Goal: Task Accomplishment & Management: Use online tool/utility

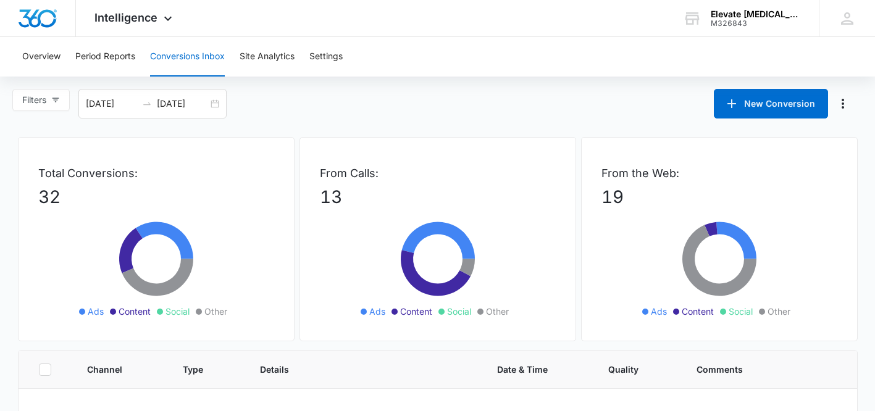
click at [217, 54] on button "Conversions Inbox" at bounding box center [187, 57] width 75 height 40
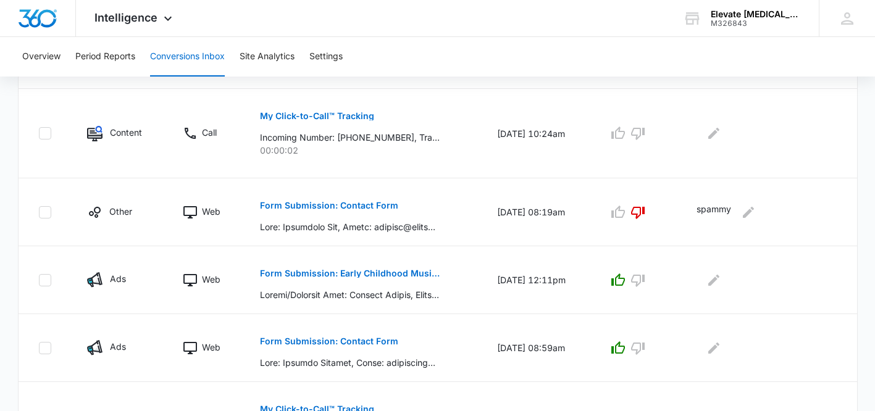
scroll to position [804, 0]
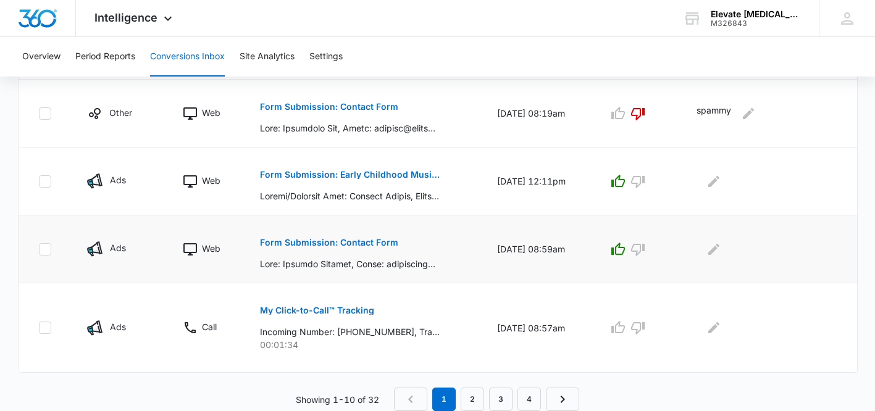
click at [377, 242] on p "Form Submission: Contact Form" at bounding box center [329, 242] width 138 height 9
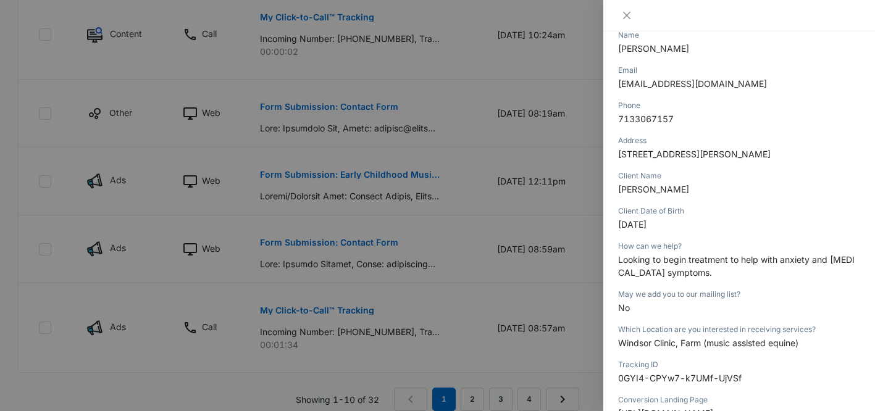
scroll to position [177, 0]
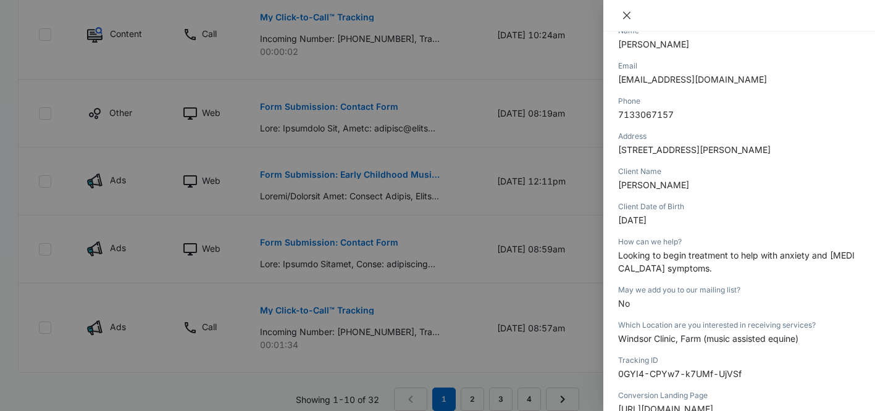
click at [628, 13] on icon "close" at bounding box center [627, 16] width 10 height 10
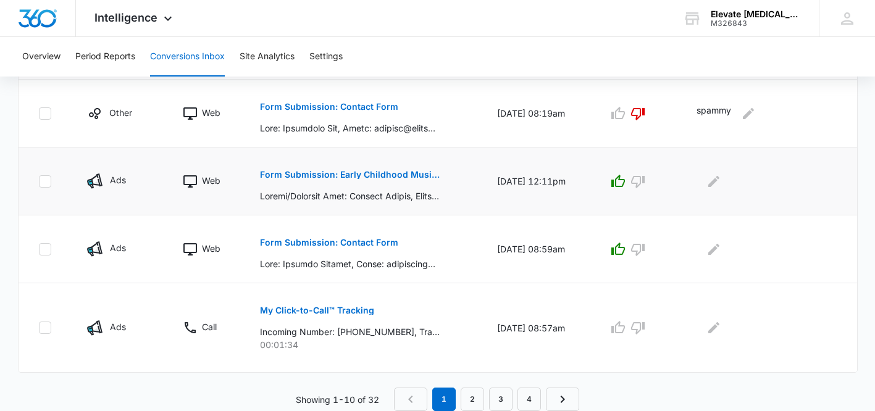
click at [411, 182] on button "Form Submission: Early Childhood Music Class" at bounding box center [350, 175] width 180 height 30
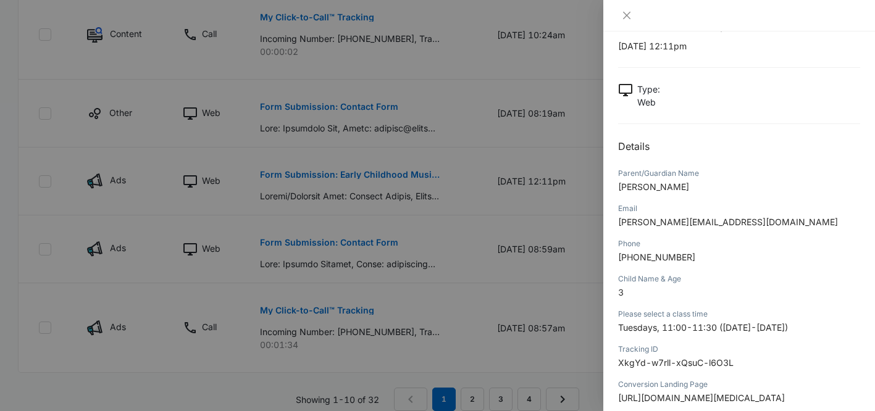
scroll to position [34, 0]
click at [625, 12] on icon "close" at bounding box center [627, 16] width 10 height 10
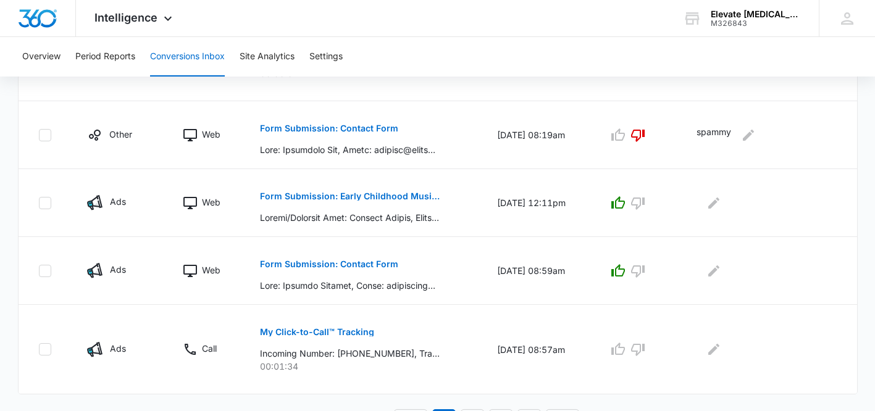
scroll to position [783, 0]
click at [379, 197] on p "Form Submission: Early Childhood Music Class" at bounding box center [350, 196] width 180 height 9
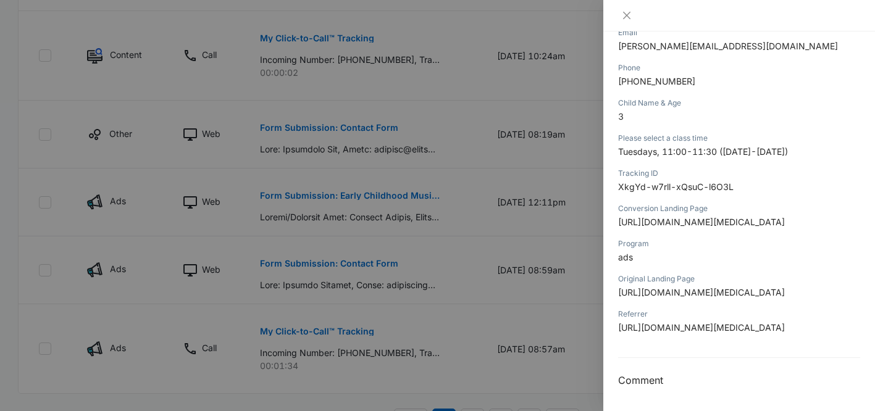
scroll to position [0, 0]
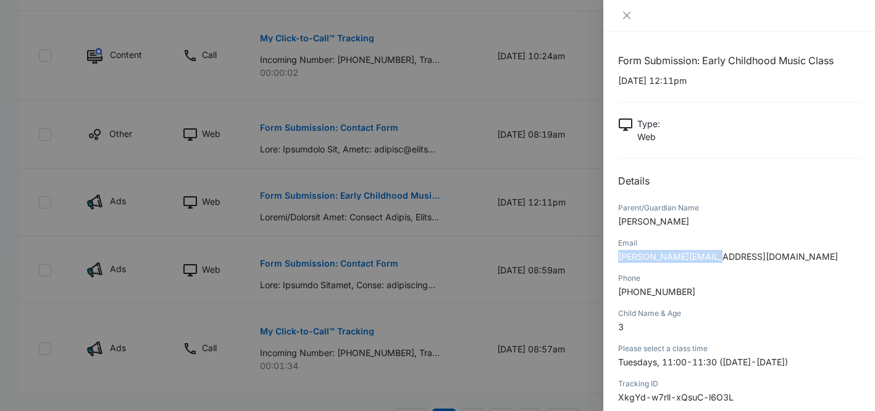
drag, startPoint x: 704, startPoint y: 258, endPoint x: 616, endPoint y: 259, distance: 88.4
click at [616, 259] on div "Form Submission: Early Childhood Music Class [DATE] 12:11pm Type : Web Details …" at bounding box center [740, 222] width 272 height 380
copy span "[PERSON_NAME][EMAIL_ADDRESS][DOMAIN_NAME]"
click at [704, 246] on div "Email" at bounding box center [739, 243] width 242 height 11
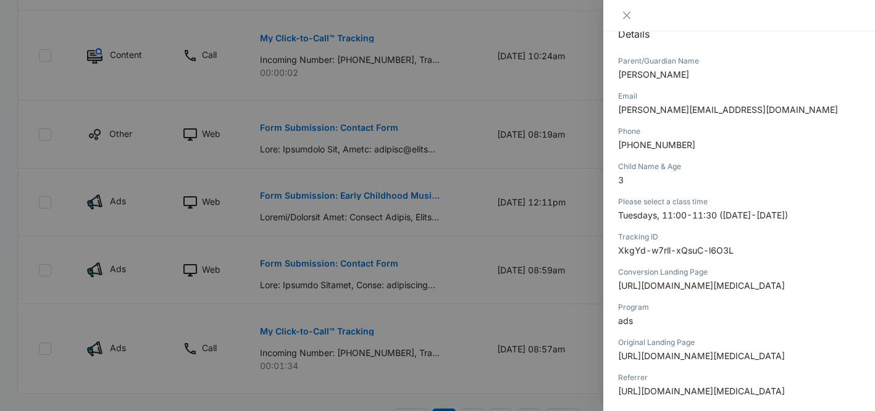
scroll to position [146, 0]
click at [628, 12] on icon "close" at bounding box center [627, 16] width 10 height 10
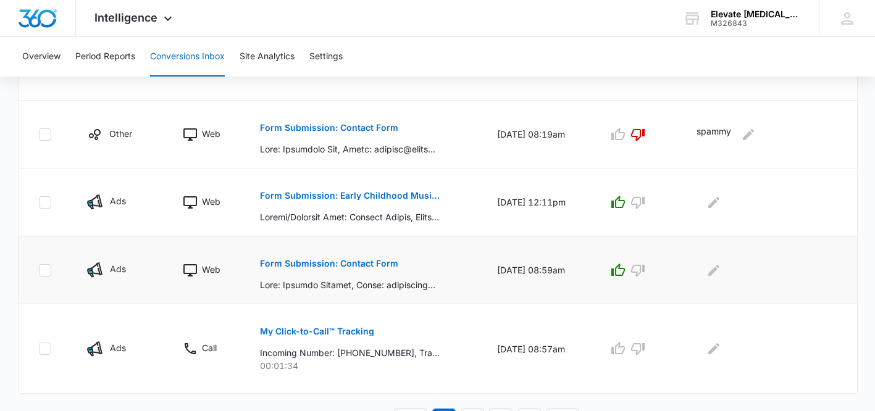
scroll to position [804, 0]
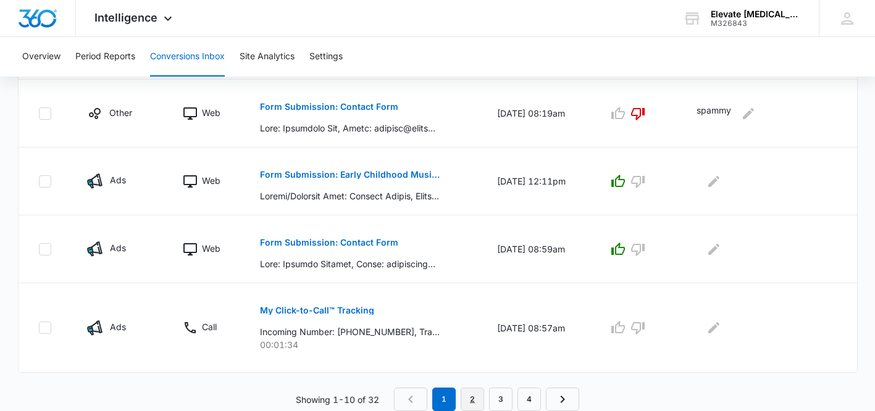
click at [474, 397] on link "2" at bounding box center [472, 399] width 23 height 23
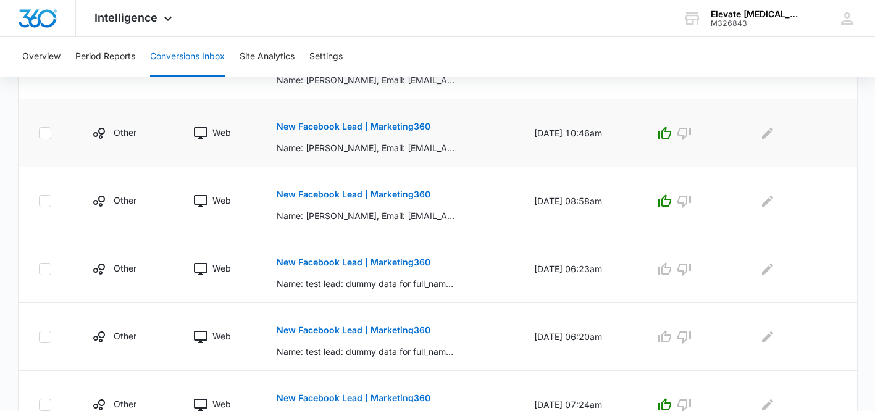
scroll to position [717, 0]
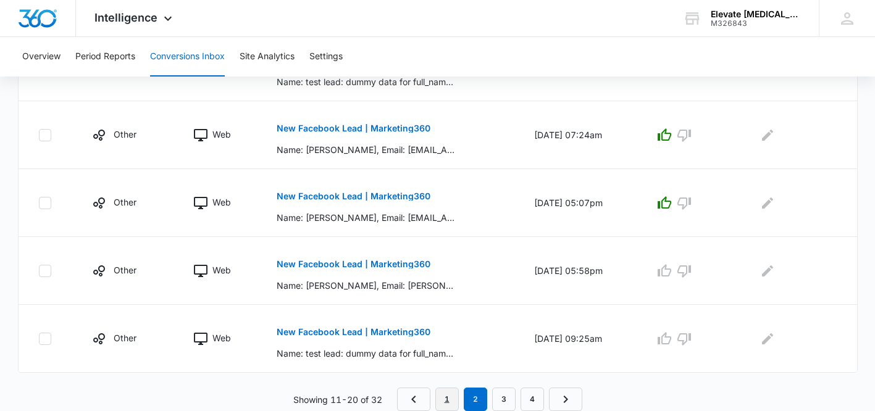
click at [442, 398] on link "1" at bounding box center [447, 399] width 23 height 23
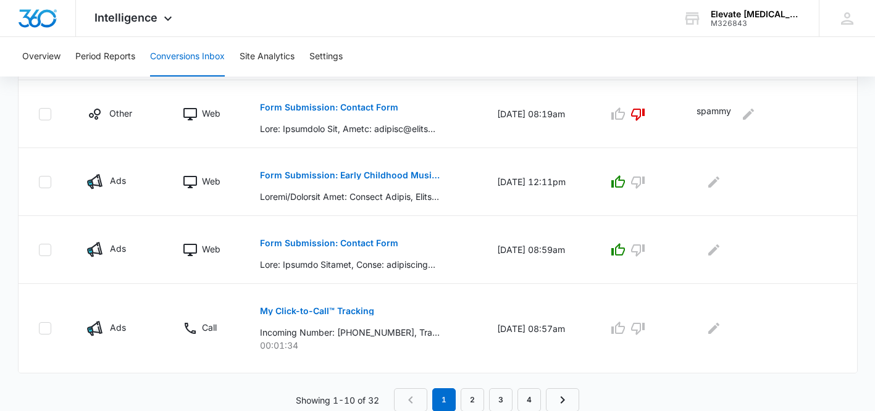
scroll to position [804, 0]
click at [468, 399] on link "2" at bounding box center [472, 399] width 23 height 23
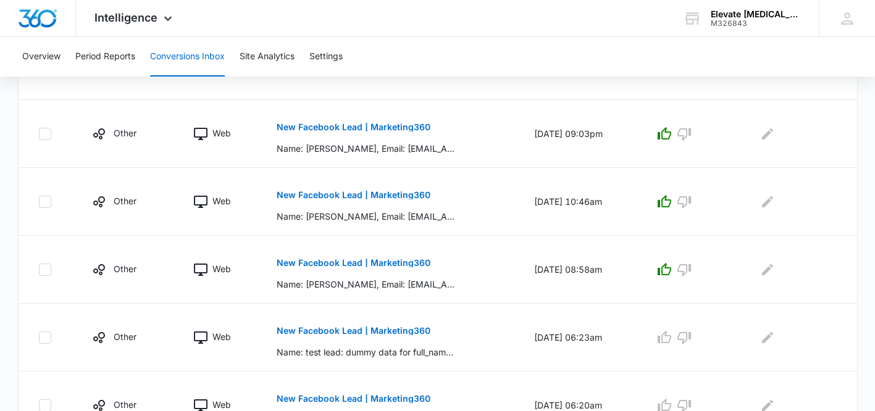
scroll to position [379, 0]
click at [400, 127] on p "New Facebook Lead | Marketing360" at bounding box center [354, 126] width 154 height 9
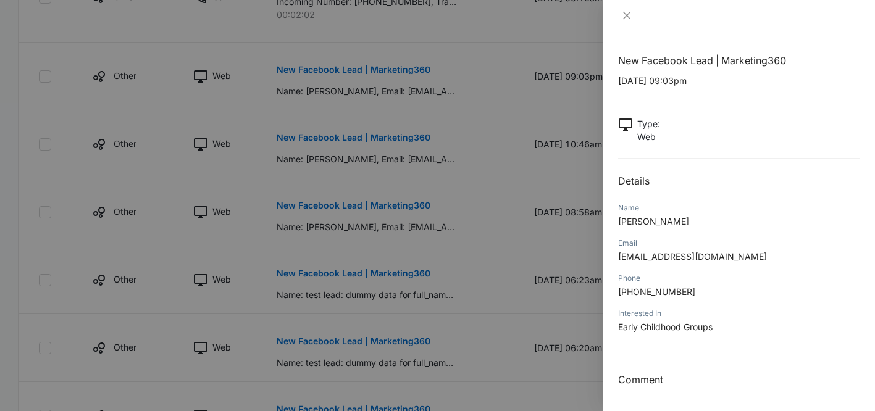
scroll to position [447, 0]
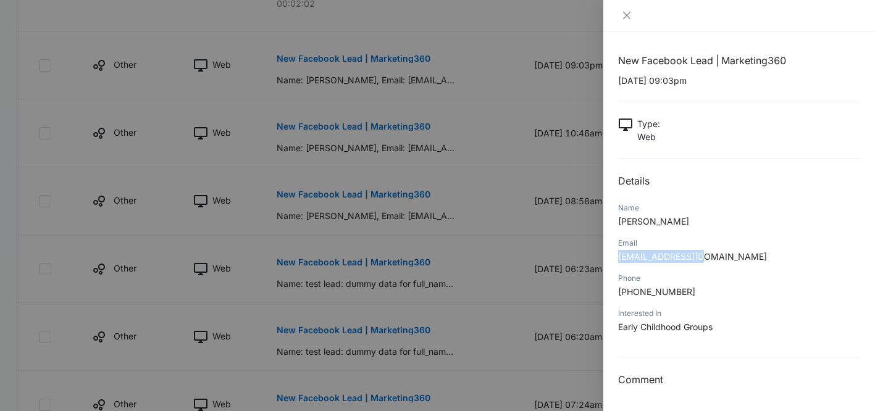
drag, startPoint x: 711, startPoint y: 258, endPoint x: 615, endPoint y: 256, distance: 96.4
click at [614, 256] on div "New Facebook Lead | Marketing360 [DATE] 09:03pm Type : Web Details Name [PERSON…" at bounding box center [740, 222] width 272 height 380
copy span "[EMAIL_ADDRESS][DOMAIN_NAME]"
click at [626, 16] on icon "close" at bounding box center [627, 16] width 10 height 10
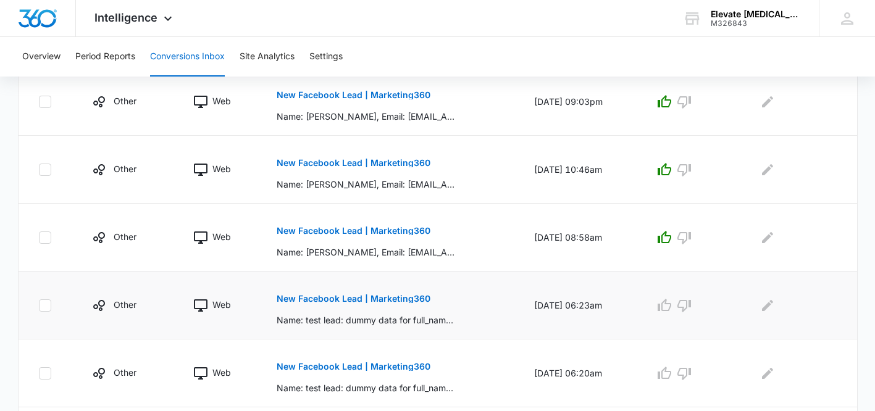
scroll to position [429, 0]
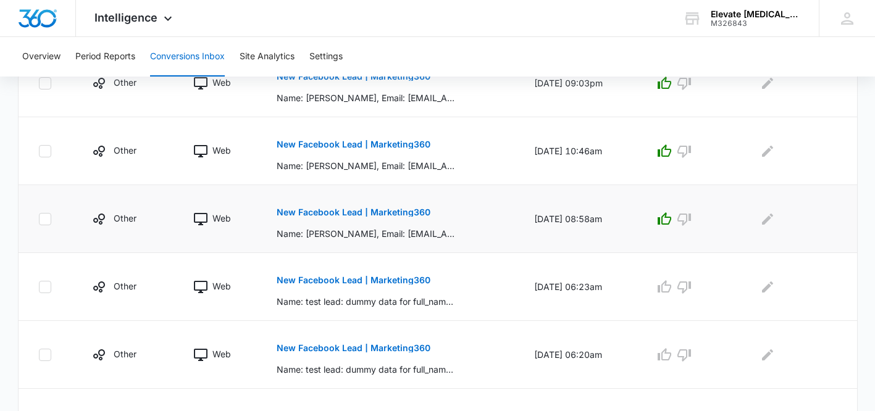
click at [379, 214] on p "New Facebook Lead | Marketing360" at bounding box center [354, 212] width 154 height 9
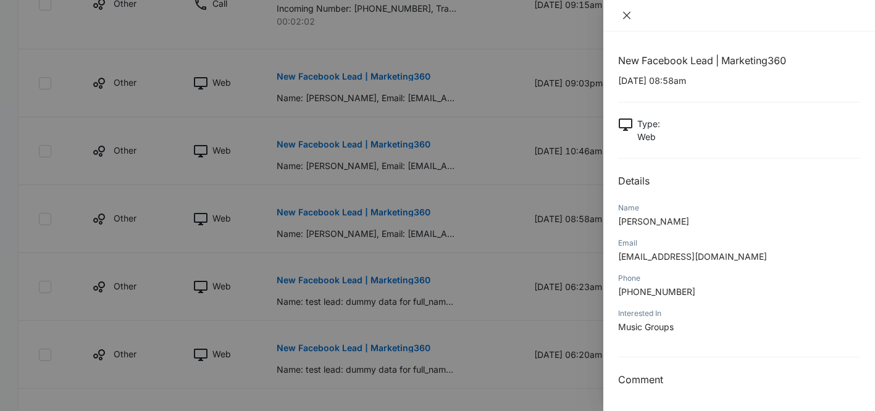
click at [624, 12] on icon "close" at bounding box center [626, 15] width 7 height 7
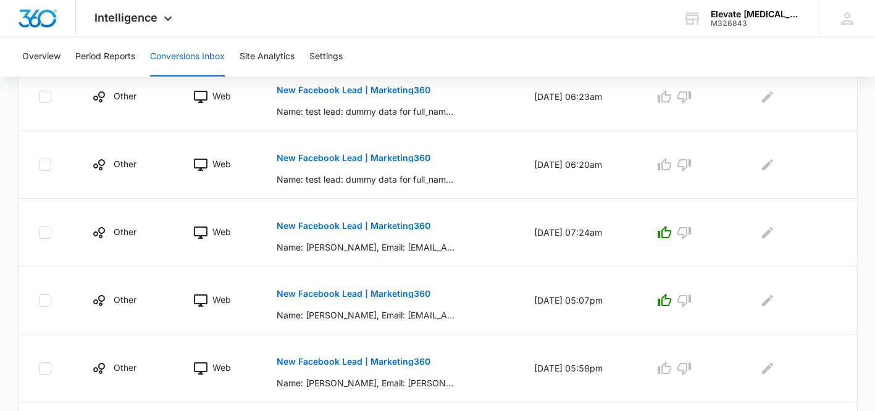
scroll to position [646, 0]
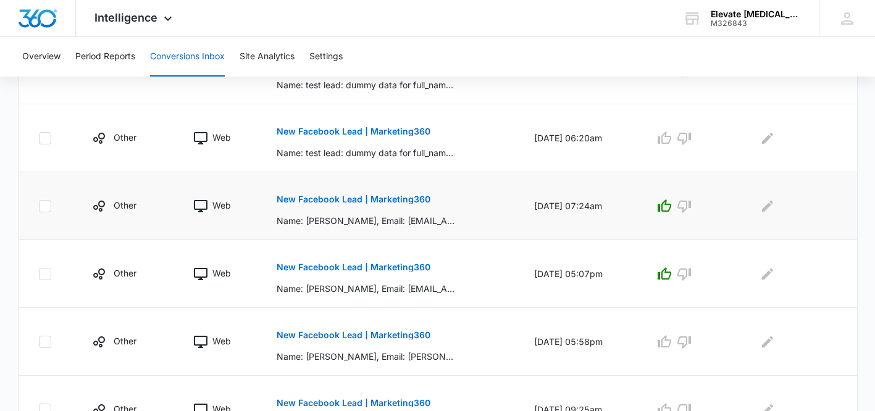
click at [404, 203] on p "New Facebook Lead | Marketing360" at bounding box center [354, 199] width 154 height 9
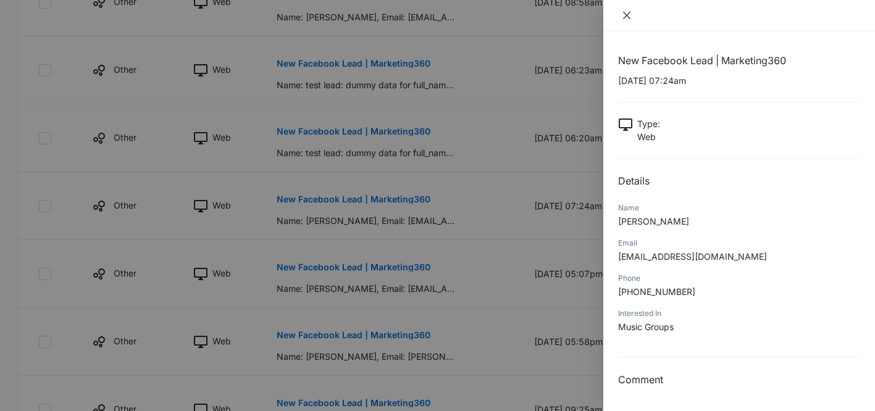
click at [622, 19] on icon "close" at bounding box center [627, 16] width 10 height 10
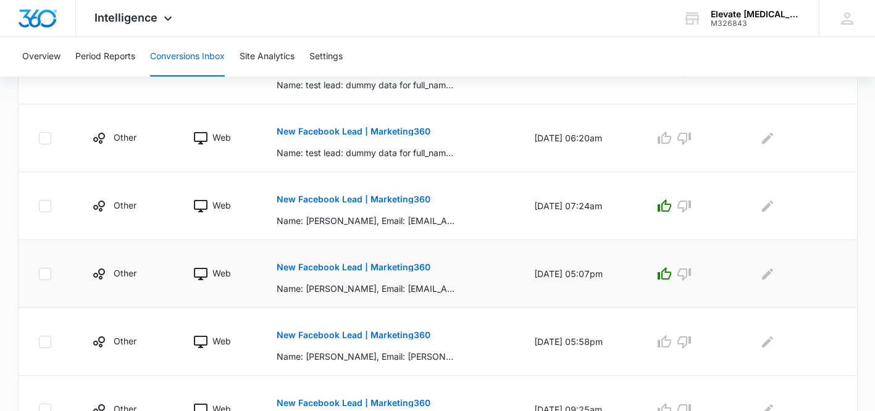
click at [373, 270] on p "New Facebook Lead | Marketing360" at bounding box center [354, 267] width 154 height 9
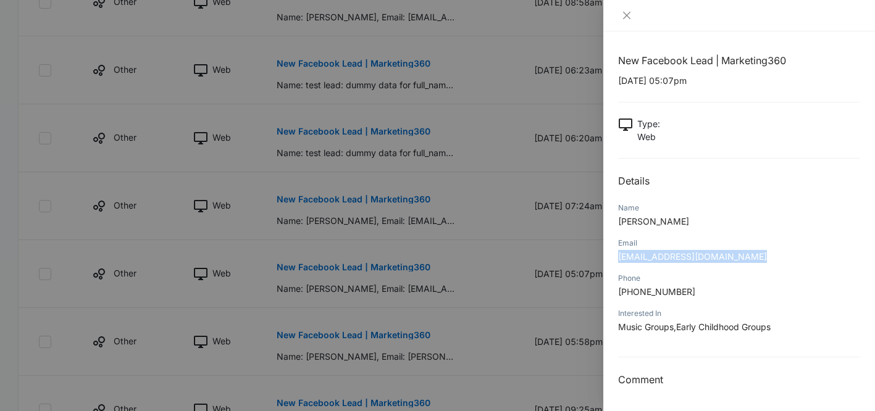
drag, startPoint x: 758, startPoint y: 257, endPoint x: 617, endPoint y: 259, distance: 140.9
click at [617, 259] on div "New Facebook Lead | Marketing360 [DATE] 05:07pm Type : Web Details Name [PERSON…" at bounding box center [740, 222] width 272 height 380
copy span "[EMAIL_ADDRESS][DOMAIN_NAME]"
click at [685, 255] on span "[EMAIL_ADDRESS][DOMAIN_NAME]" at bounding box center [692, 256] width 149 height 11
drag, startPoint x: 758, startPoint y: 260, endPoint x: 618, endPoint y: 261, distance: 139.6
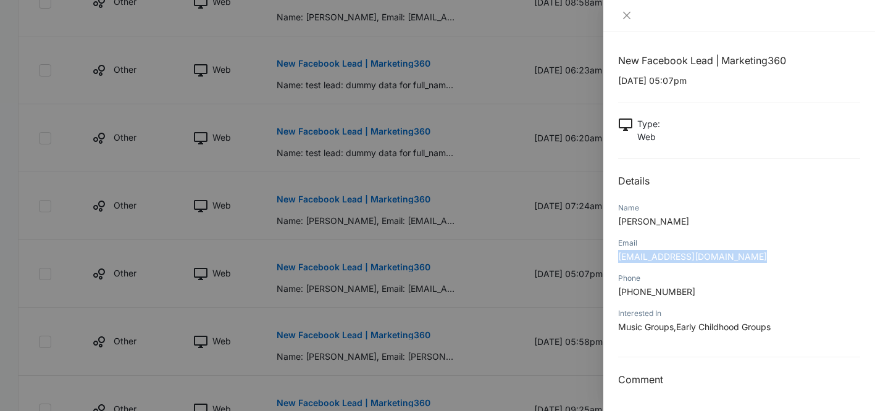
click at [618, 261] on p "[EMAIL_ADDRESS][DOMAIN_NAME]" at bounding box center [739, 256] width 242 height 13
copy span "[EMAIL_ADDRESS][DOMAIN_NAME]"
click at [630, 10] on button "Close" at bounding box center [626, 15] width 17 height 11
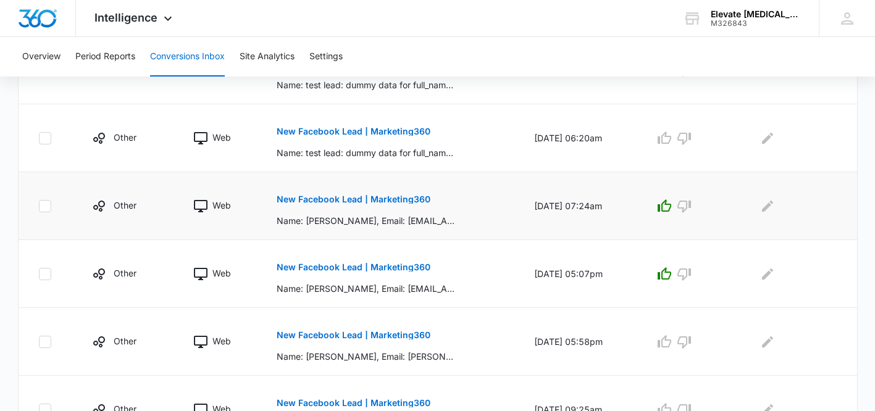
click at [393, 198] on p "New Facebook Lead | Marketing360" at bounding box center [354, 199] width 154 height 9
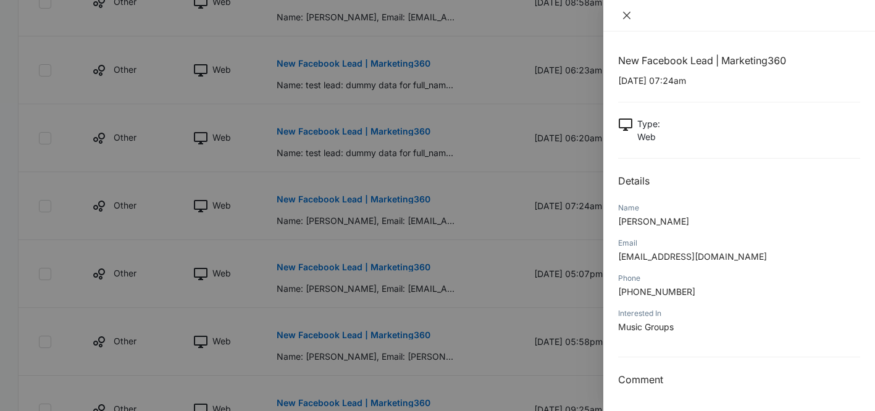
click at [626, 13] on icon "close" at bounding box center [627, 16] width 10 height 10
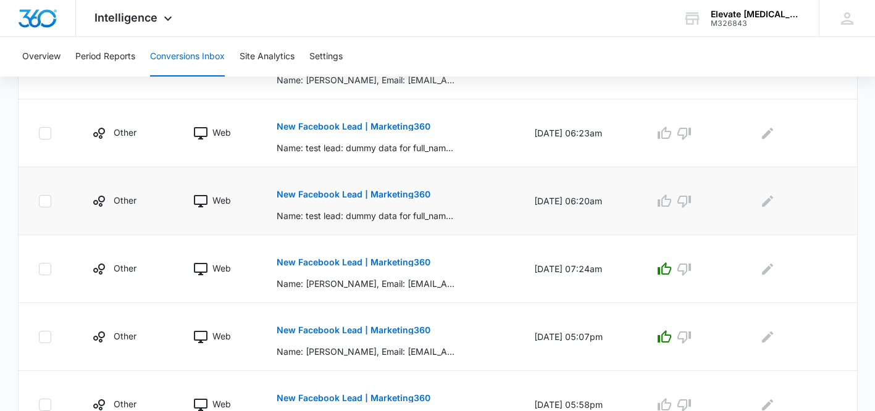
scroll to position [597, 0]
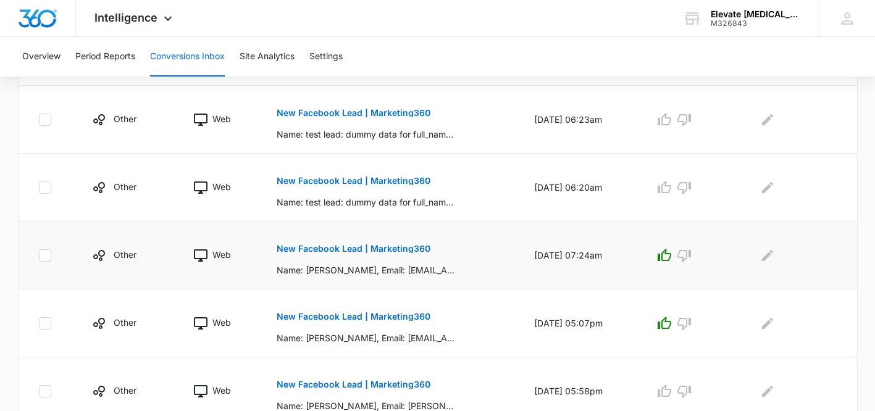
click at [405, 245] on p "New Facebook Lead | Marketing360" at bounding box center [354, 249] width 154 height 9
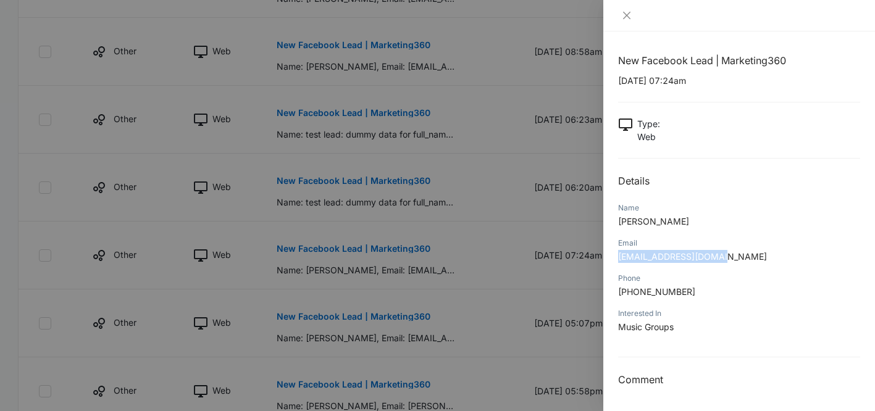
drag, startPoint x: 718, startPoint y: 259, endPoint x: 619, endPoint y: 258, distance: 98.8
click at [618, 259] on p "[EMAIL_ADDRESS][DOMAIN_NAME]" at bounding box center [739, 256] width 242 height 13
copy span "[EMAIL_ADDRESS][DOMAIN_NAME]"
click at [624, 15] on icon "close" at bounding box center [627, 16] width 10 height 10
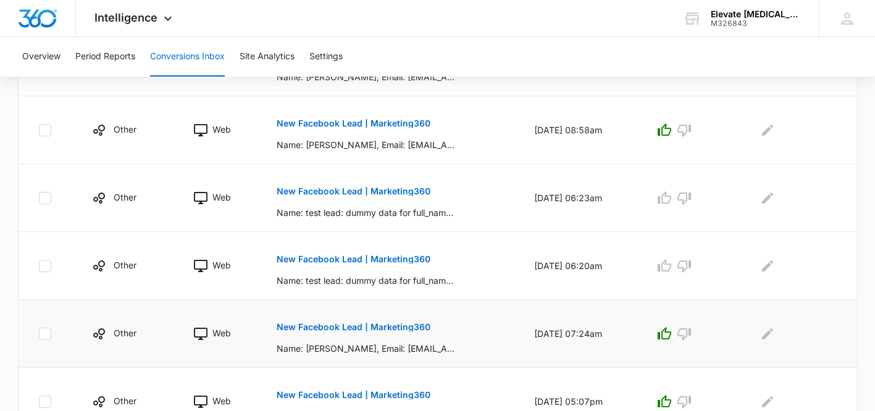
scroll to position [511, 0]
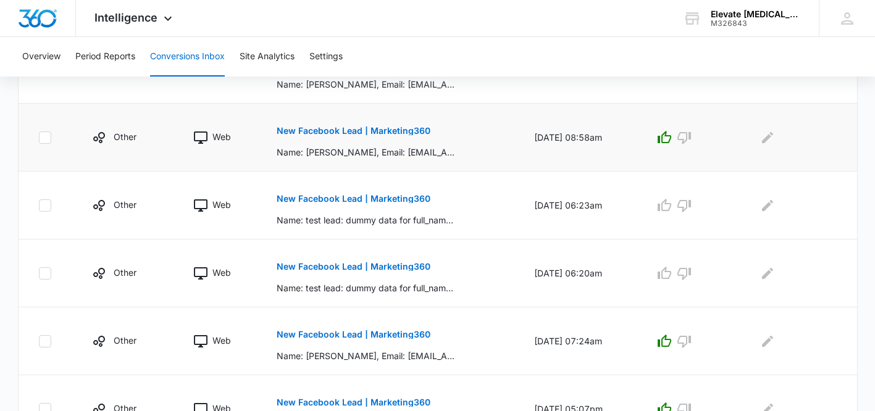
click at [400, 130] on p "New Facebook Lead | Marketing360" at bounding box center [354, 131] width 154 height 9
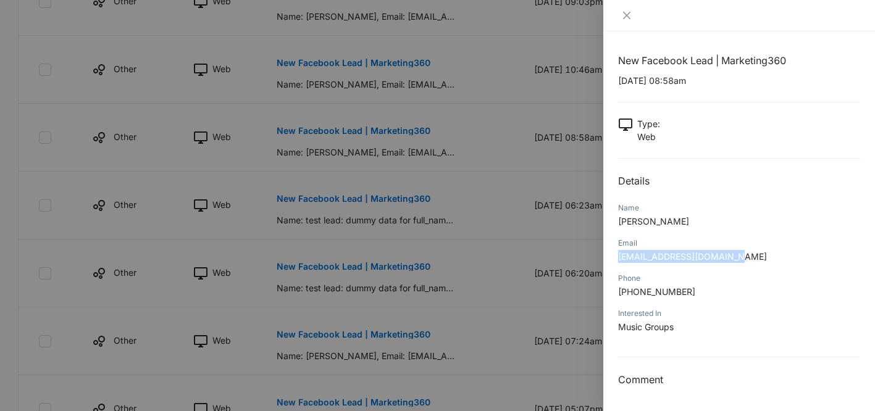
drag, startPoint x: 737, startPoint y: 257, endPoint x: 620, endPoint y: 263, distance: 117.5
click at [620, 263] on p "[EMAIL_ADDRESS][DOMAIN_NAME]" at bounding box center [739, 256] width 242 height 13
copy span "[EMAIL_ADDRESS][DOMAIN_NAME]"
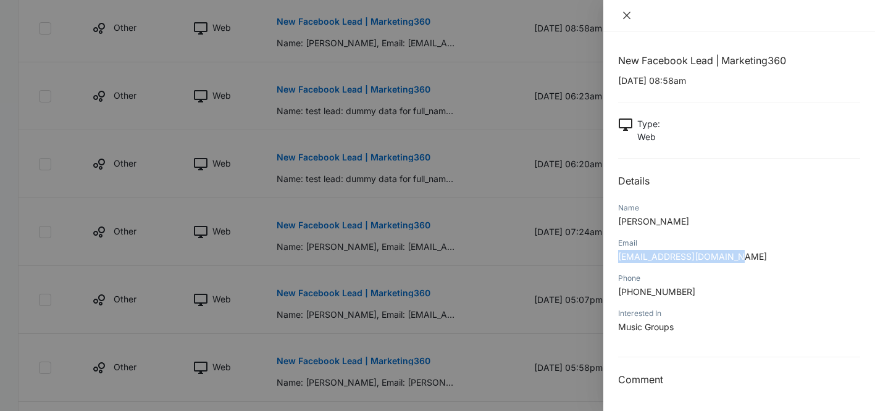
click at [630, 15] on icon "close" at bounding box center [627, 16] width 10 height 10
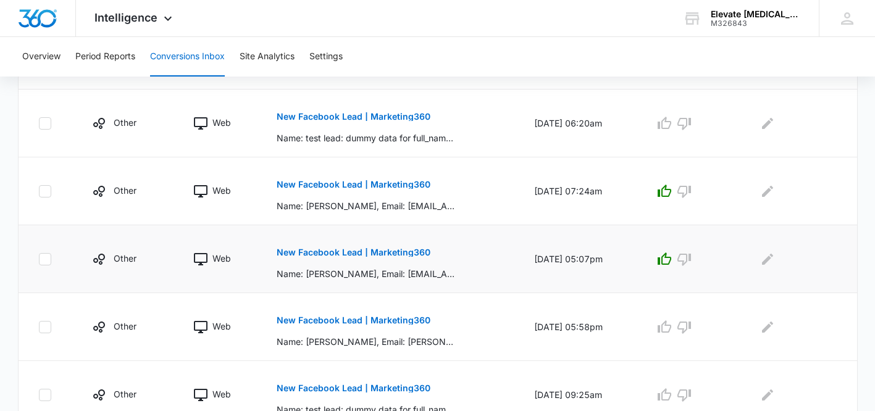
scroll to position [717, 0]
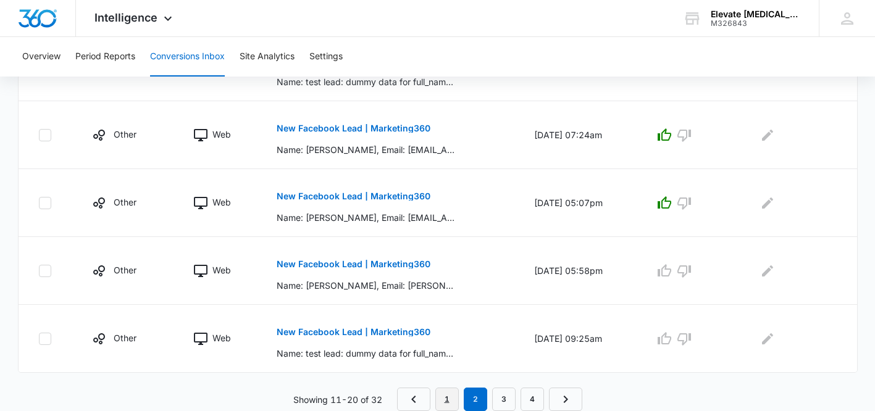
click at [442, 399] on link "1" at bounding box center [447, 399] width 23 height 23
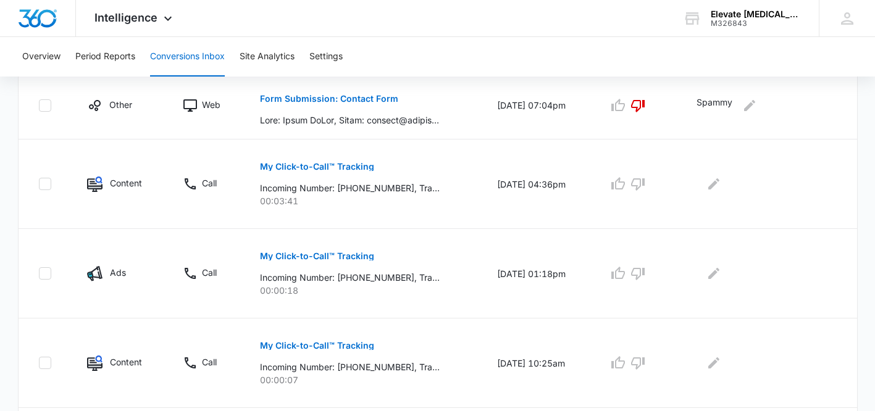
scroll to position [388, 0]
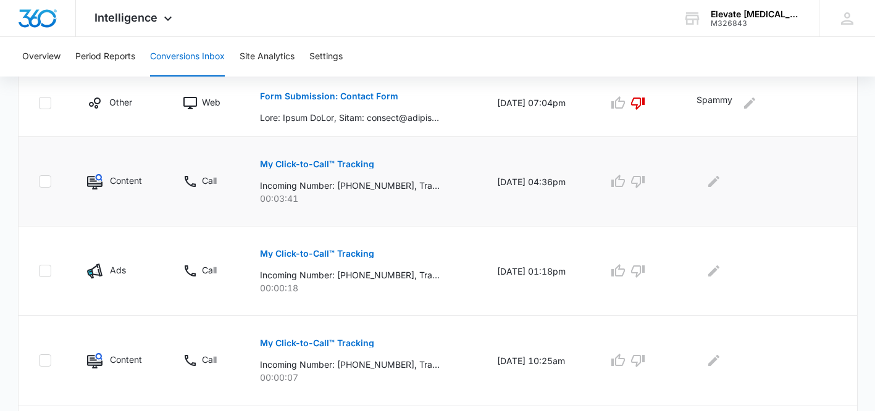
click at [364, 161] on p "My Click-to-Call™ Tracking" at bounding box center [317, 164] width 114 height 9
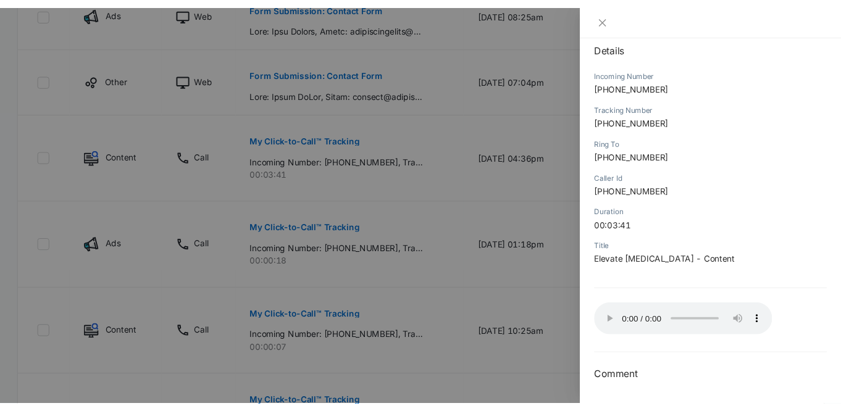
scroll to position [0, 0]
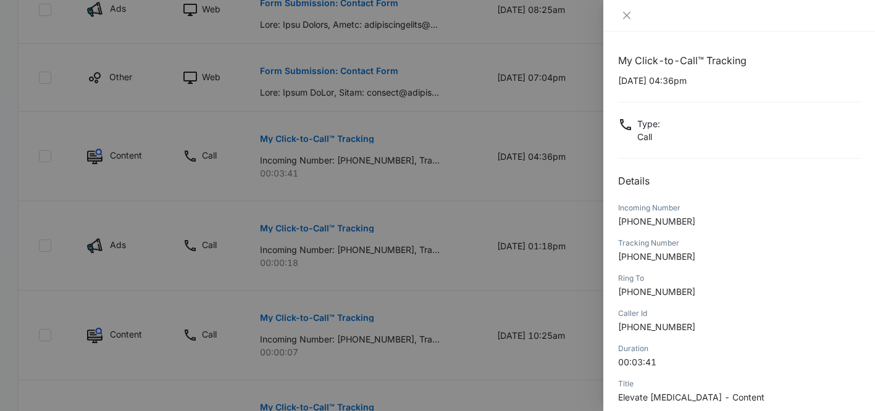
click at [625, 9] on div at bounding box center [740, 16] width 272 height 32
click at [631, 14] on icon "close" at bounding box center [627, 16] width 10 height 10
